Goal: Task Accomplishment & Management: Use online tool/utility

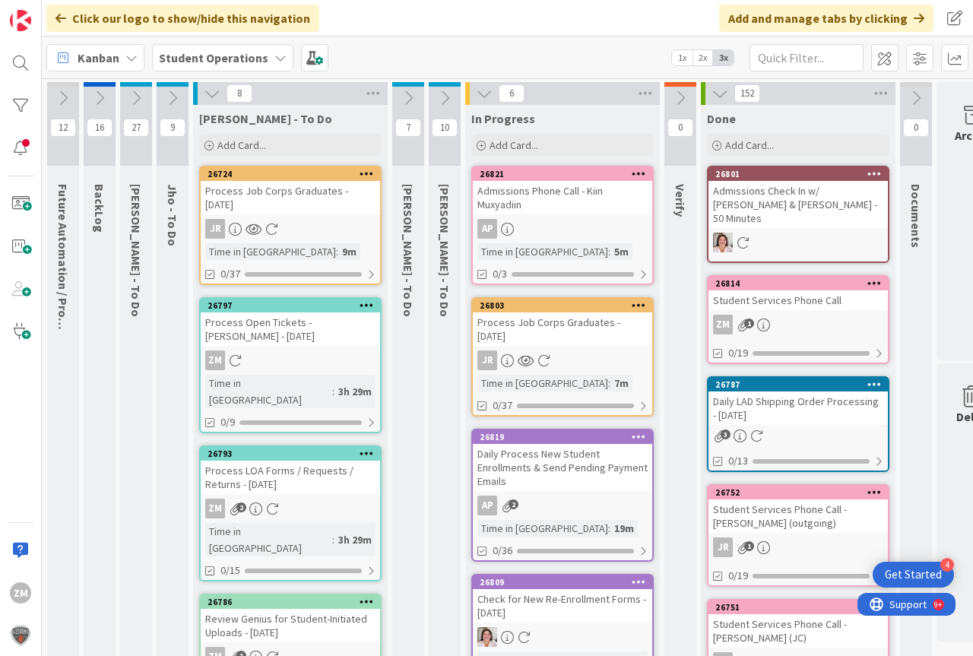
scroll to position [0, 56]
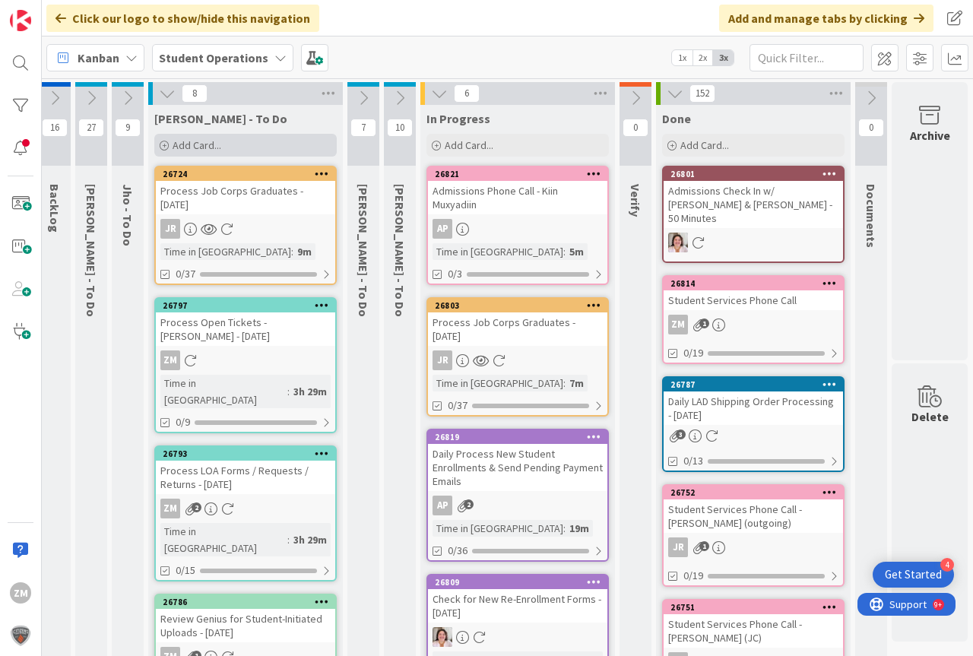
click at [173, 141] on span "Add Card..." at bounding box center [197, 145] width 49 height 14
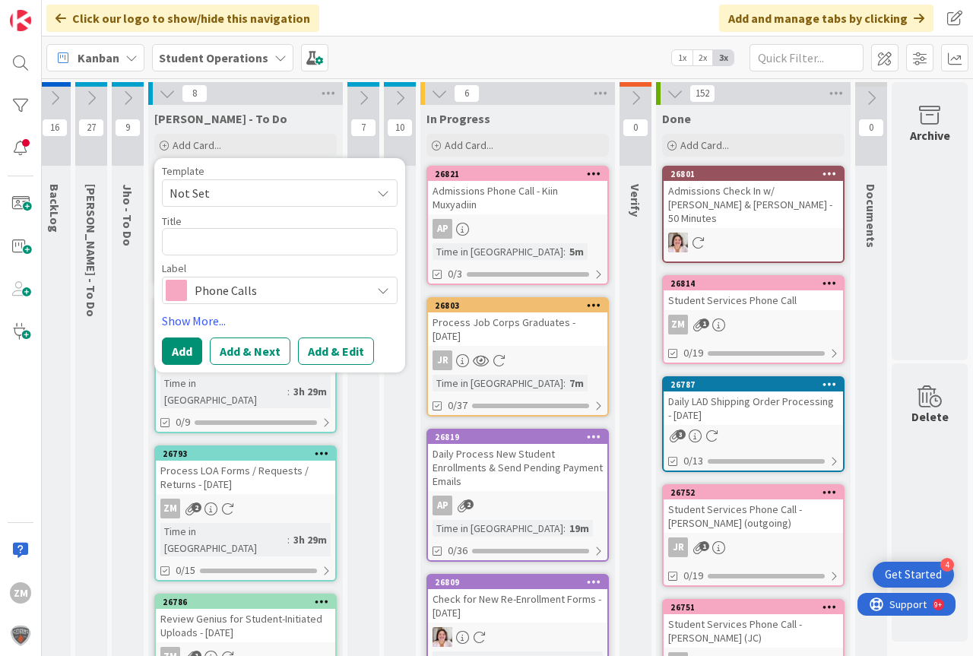
click at [377, 193] on icon at bounding box center [383, 193] width 12 height 12
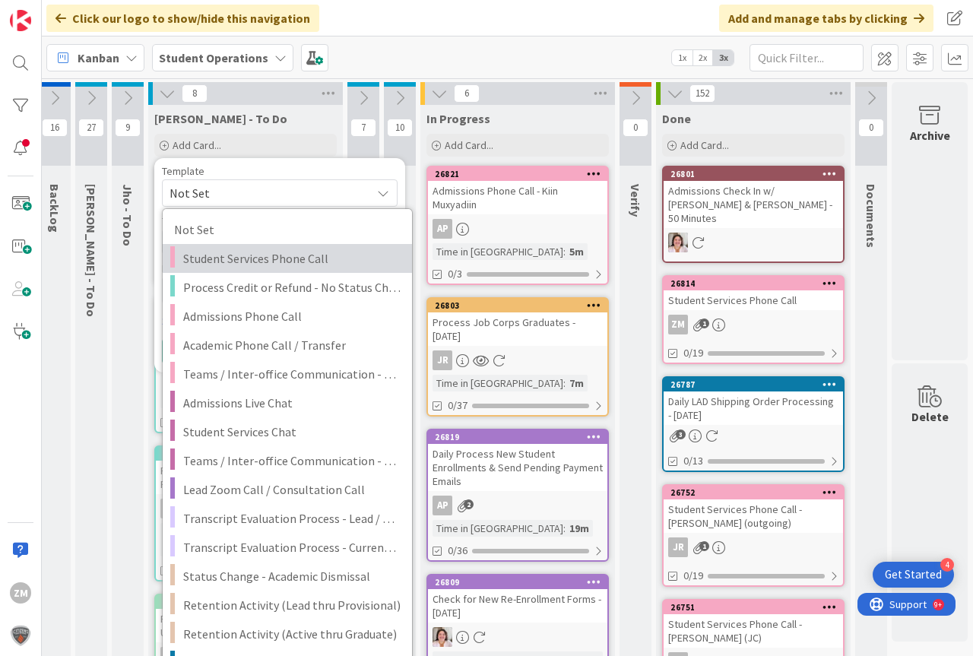
click at [224, 259] on span "Student Services Phone Call" at bounding box center [291, 259] width 217 height 20
type textarea "x"
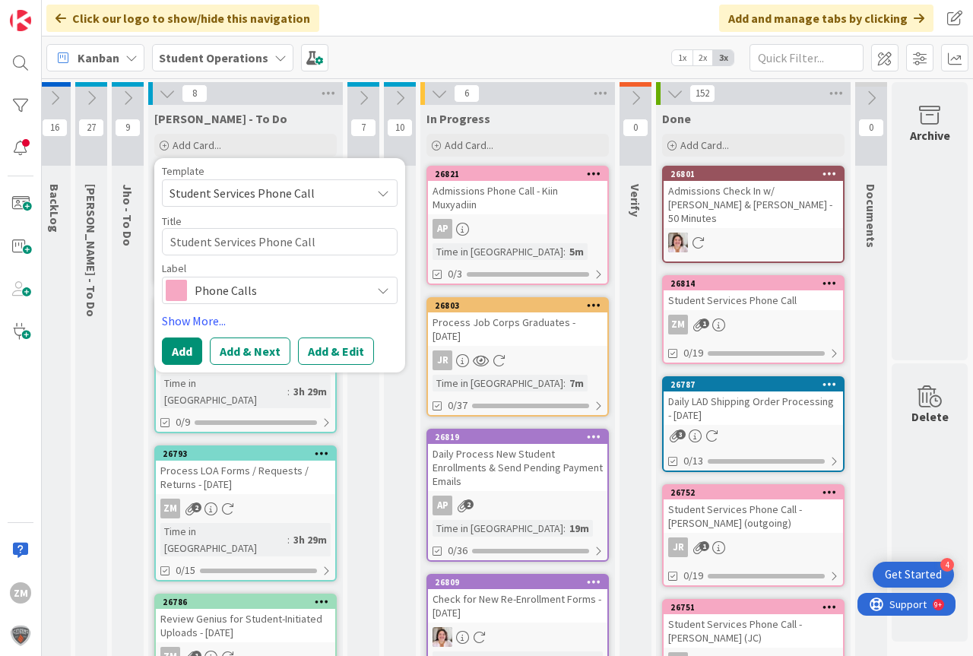
click at [310, 352] on button "Add & Edit" at bounding box center [336, 351] width 76 height 27
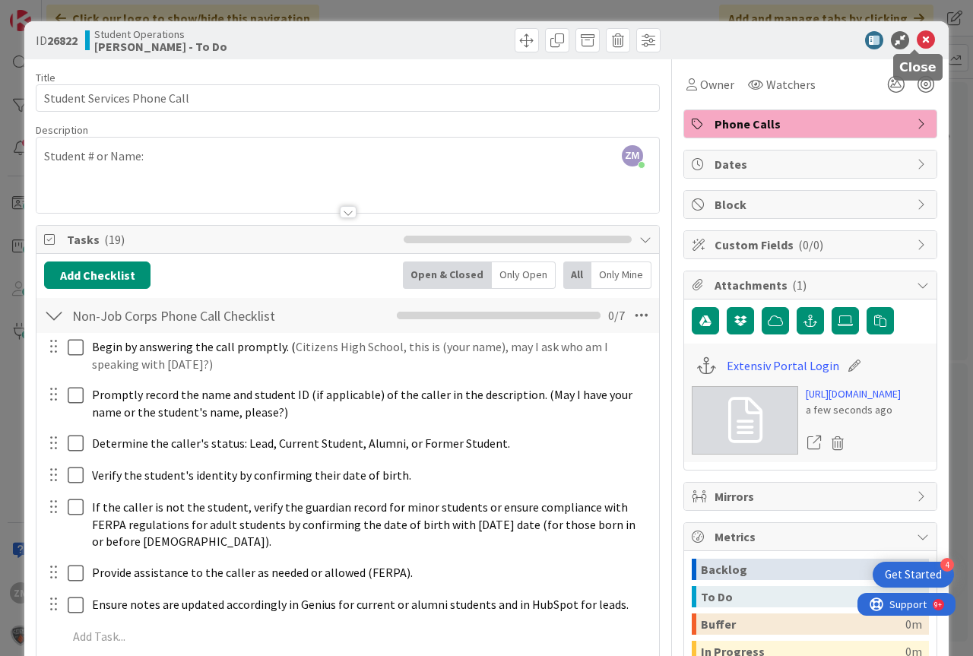
click at [918, 39] on icon at bounding box center [926, 40] width 18 height 18
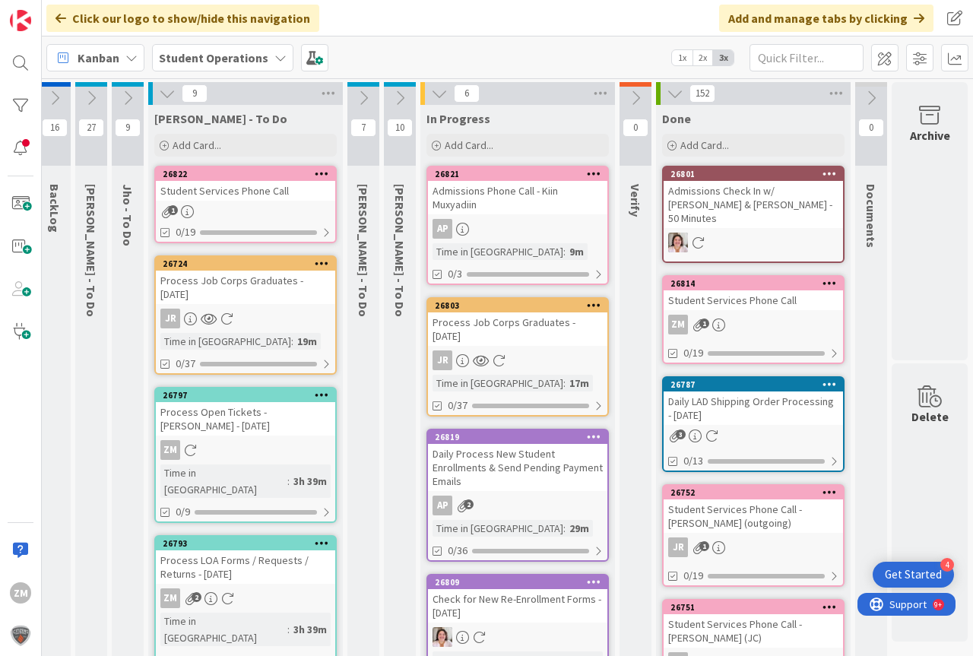
click at [315, 174] on icon at bounding box center [322, 173] width 14 height 11
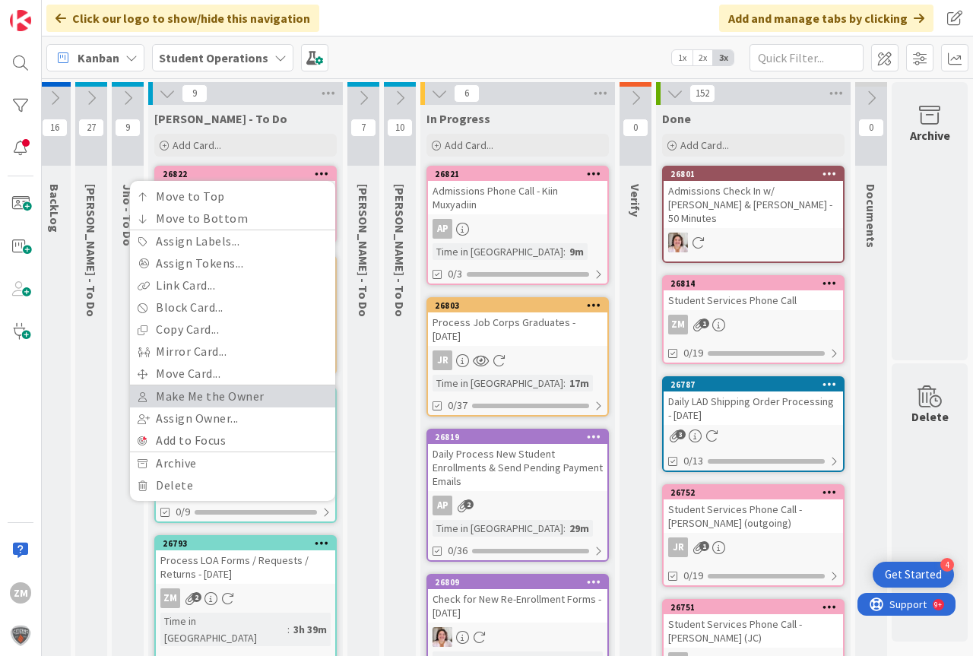
click at [176, 397] on link "Make Me the Owner" at bounding box center [232, 396] width 205 height 22
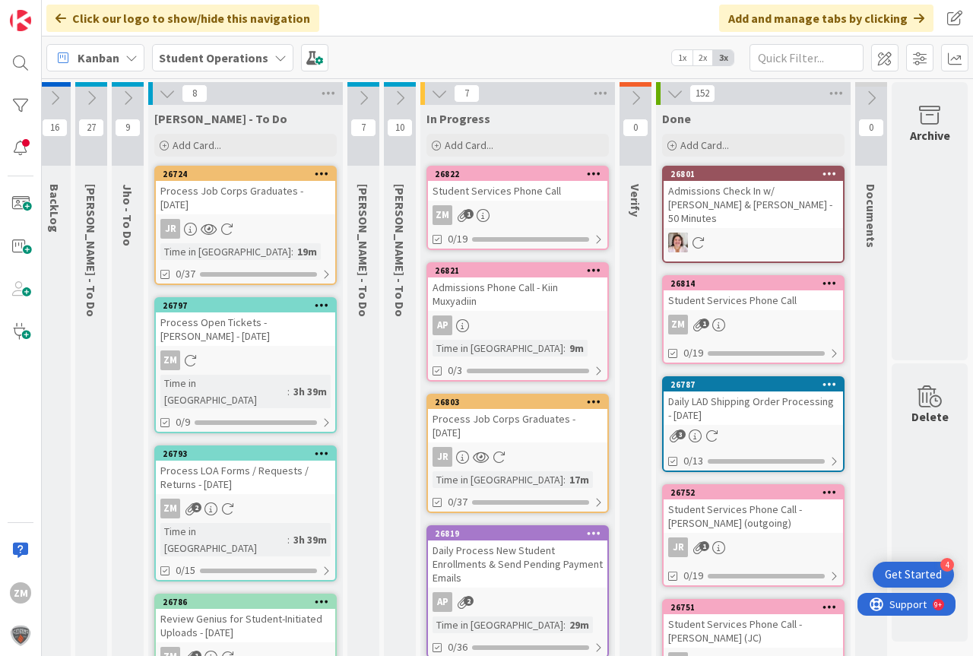
click at [496, 201] on link "26822 Student Services Phone Call ZM 1 0/19" at bounding box center [518, 208] width 182 height 84
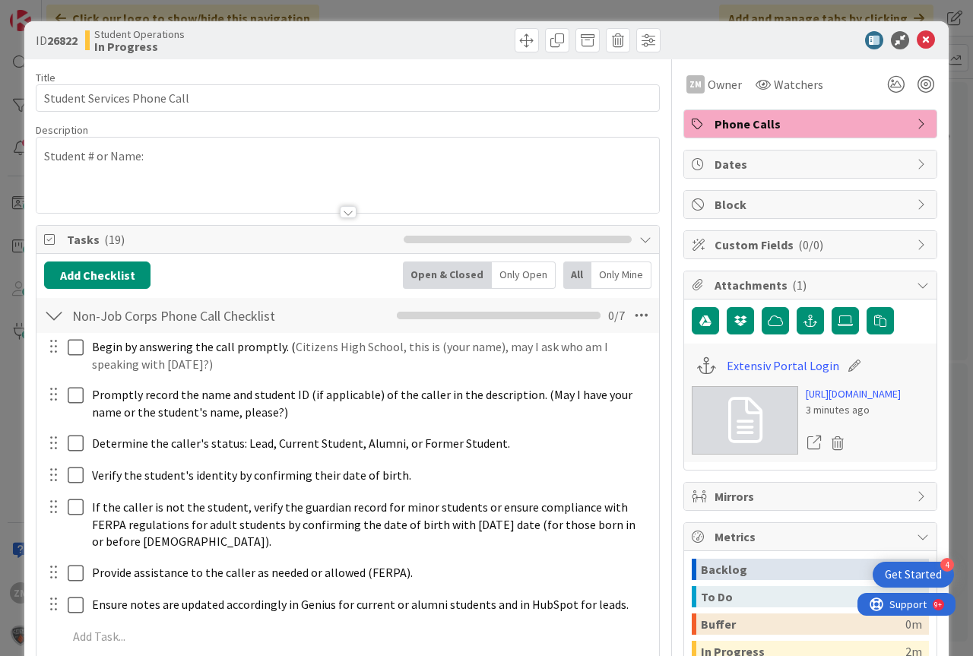
click at [191, 160] on p "Student # or Name:" at bounding box center [347, 155] width 607 height 17
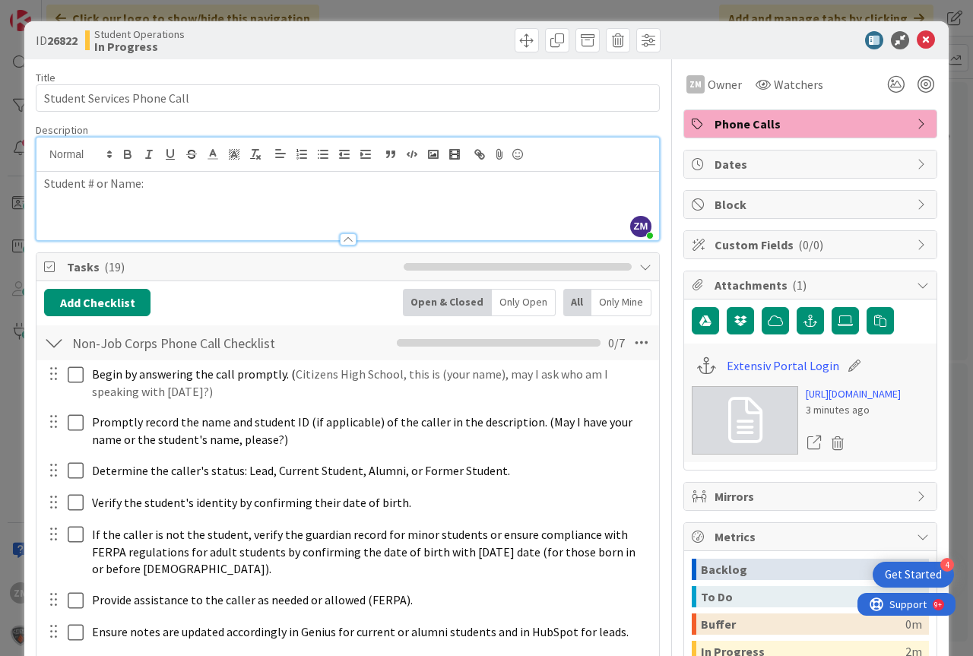
click at [155, 196] on div "Student # or Name:" at bounding box center [347, 206] width 623 height 68
click at [917, 39] on icon at bounding box center [926, 40] width 18 height 18
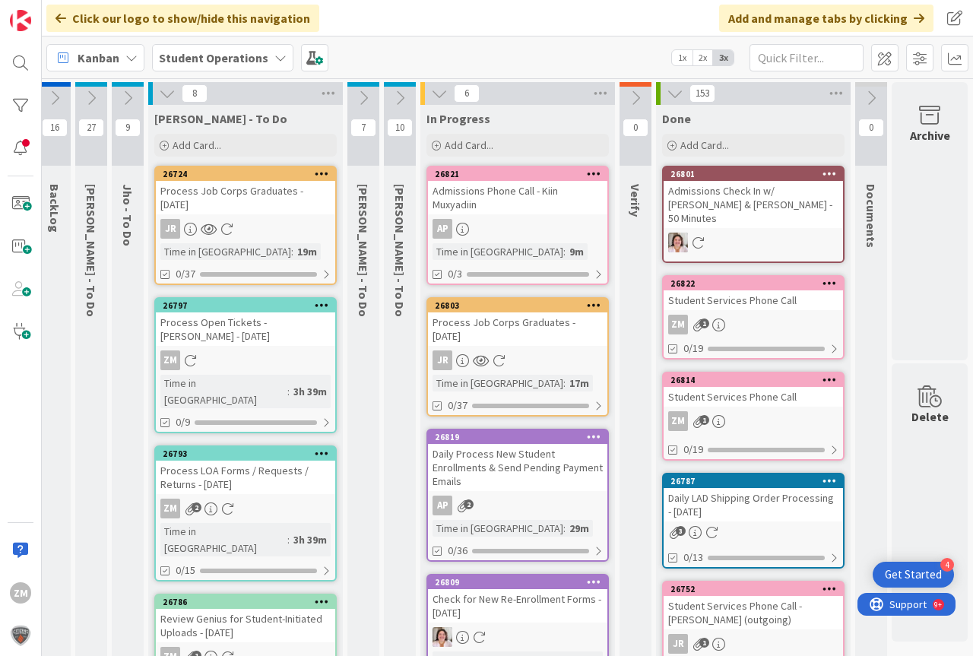
click at [355, 100] on icon at bounding box center [363, 98] width 17 height 17
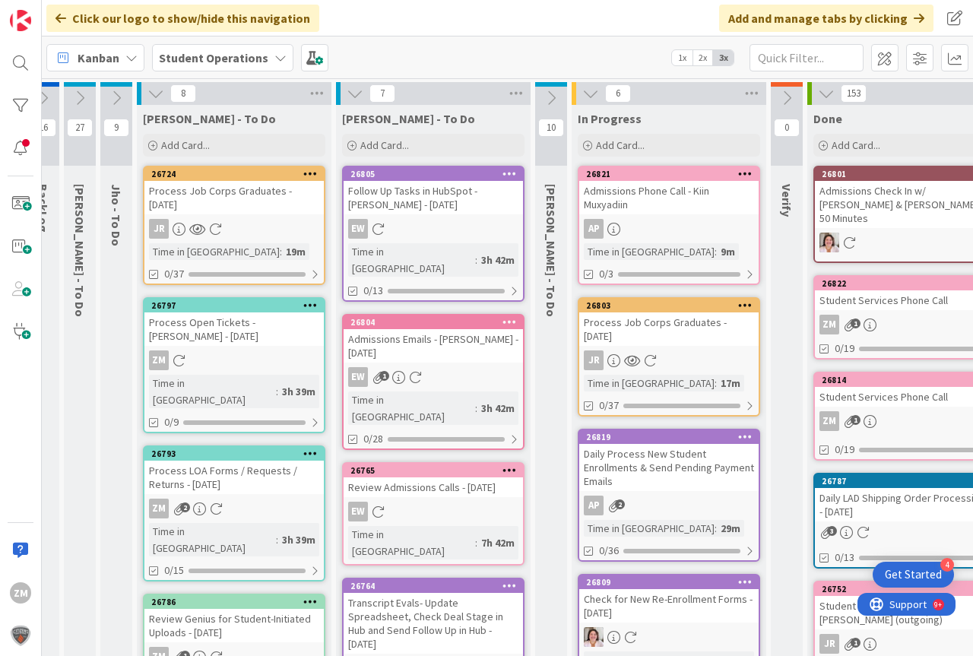
click at [354, 91] on icon at bounding box center [355, 93] width 17 height 17
